Goal: Task Accomplishment & Management: Manage account settings

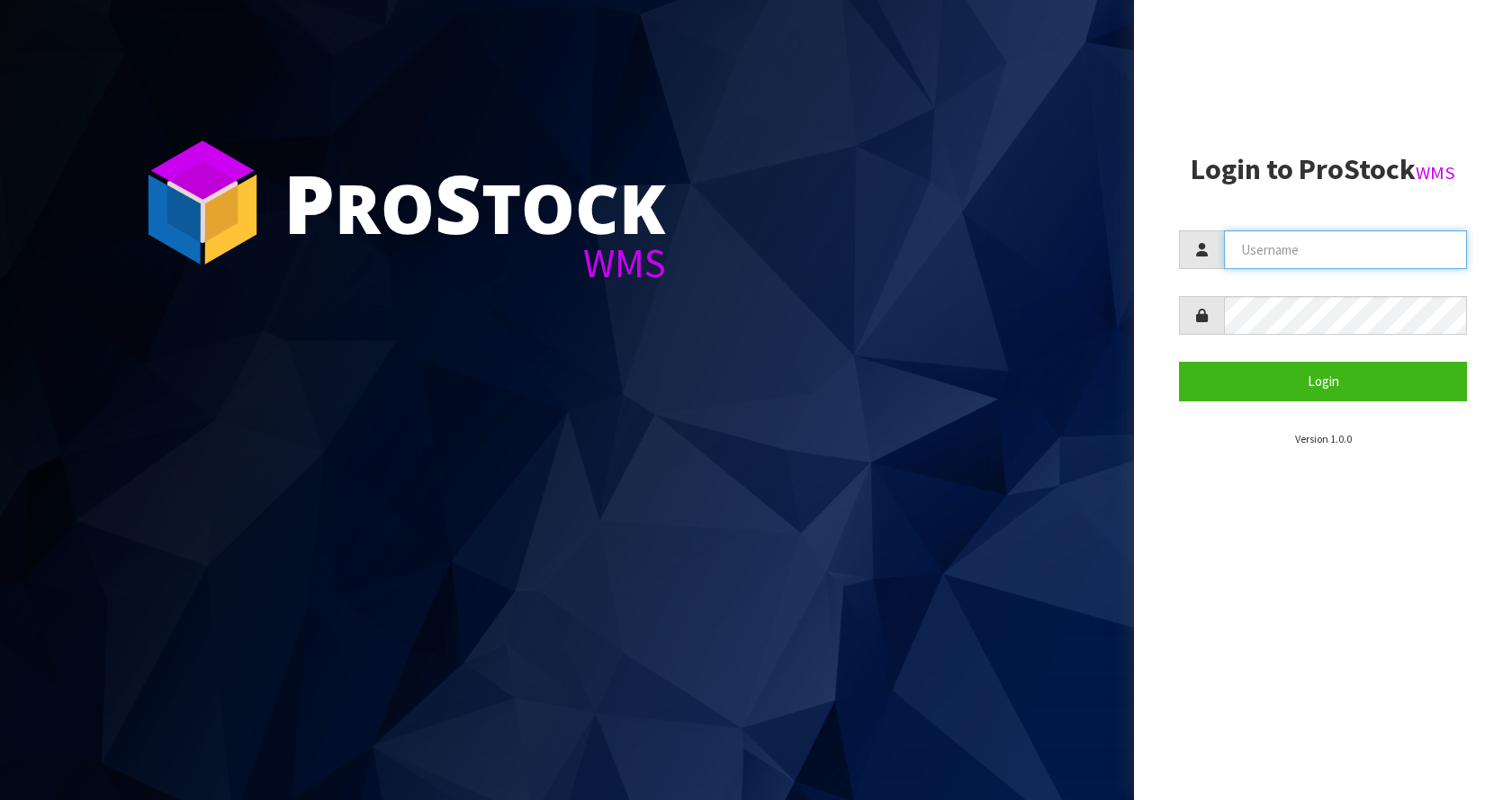
click at [1285, 254] on input "text" at bounding box center [1345, 250] width 243 height 38
type input "[EMAIL_ADDRESS][DOMAIN_NAME]"
click at [1178, 362] on button "Login" at bounding box center [1322, 381] width 288 height 38
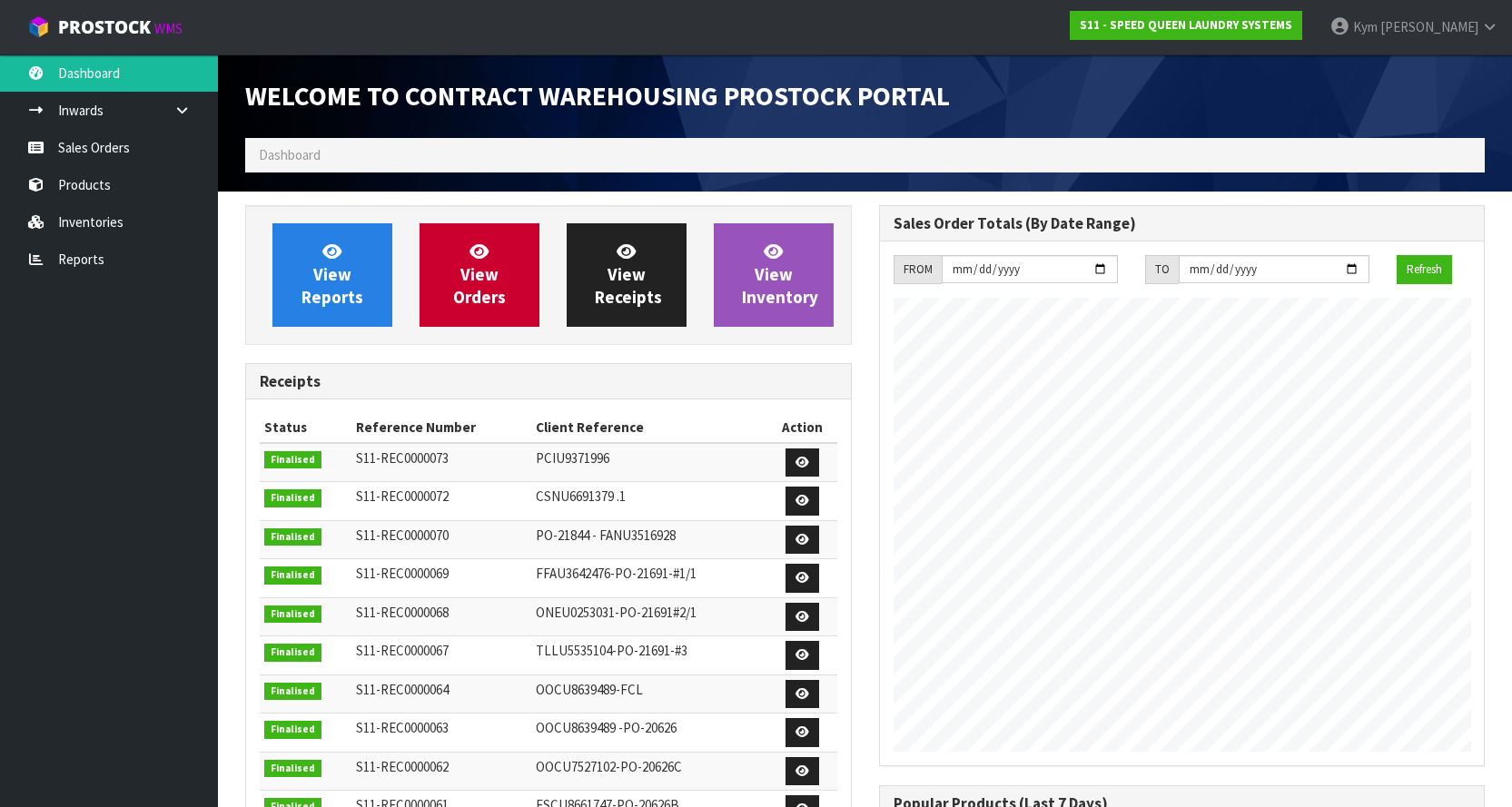
scroll to position [890, 633]
click at [102, 149] on link "Sales Orders" at bounding box center [109, 148] width 218 height 38
